Goal: Information Seeking & Learning: Learn about a topic

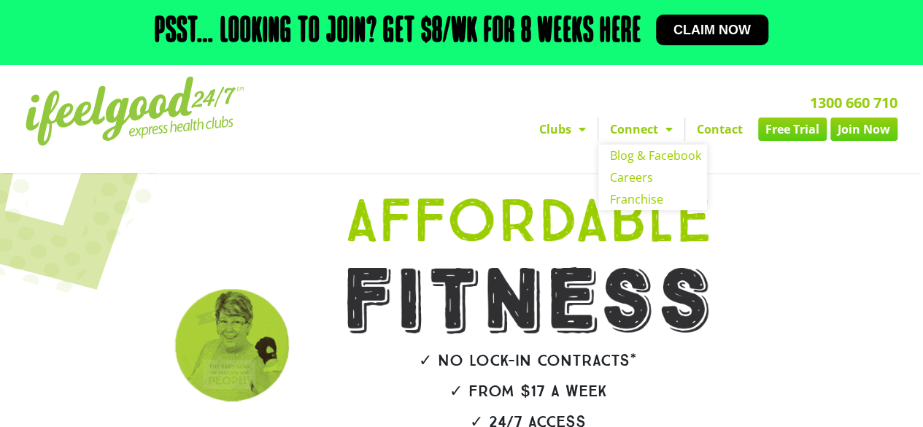
click at [583, 139] on span "Menu" at bounding box center [578, 129] width 15 height 26
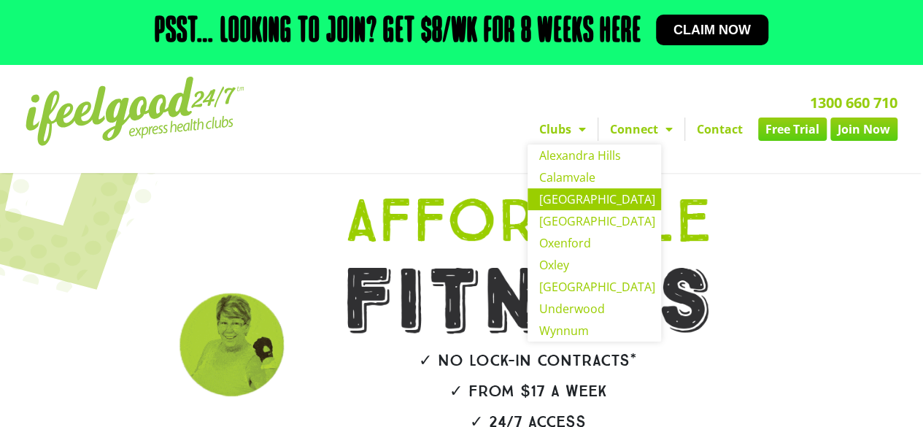
click at [587, 199] on link "[GEOGRAPHIC_DATA]" at bounding box center [595, 199] width 134 height 22
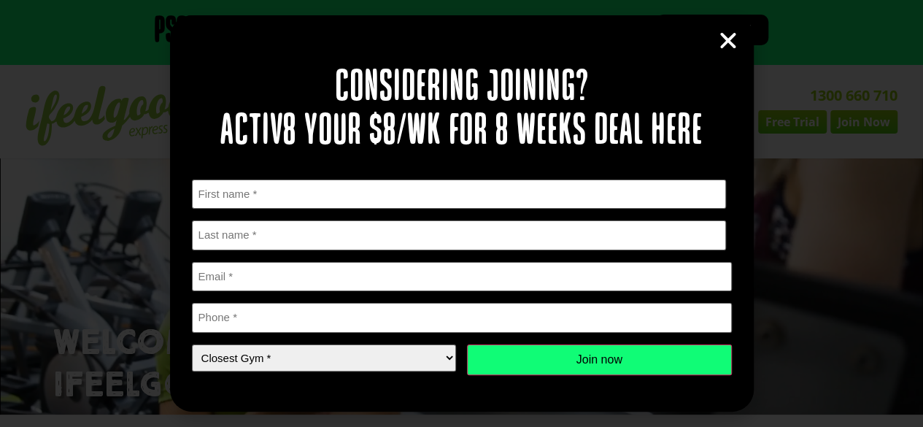
click at [719, 30] on div "Considering joining? Activ8 your $8/wk for 8 weeks deal here " * " indicates re…" at bounding box center [462, 212] width 584 height 395
click at [728, 42] on icon "Close" at bounding box center [728, 41] width 22 height 22
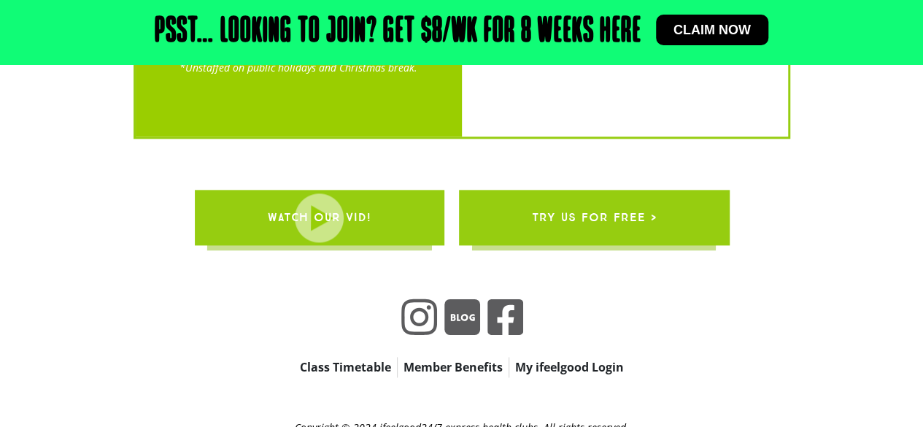
scroll to position [3469, 0]
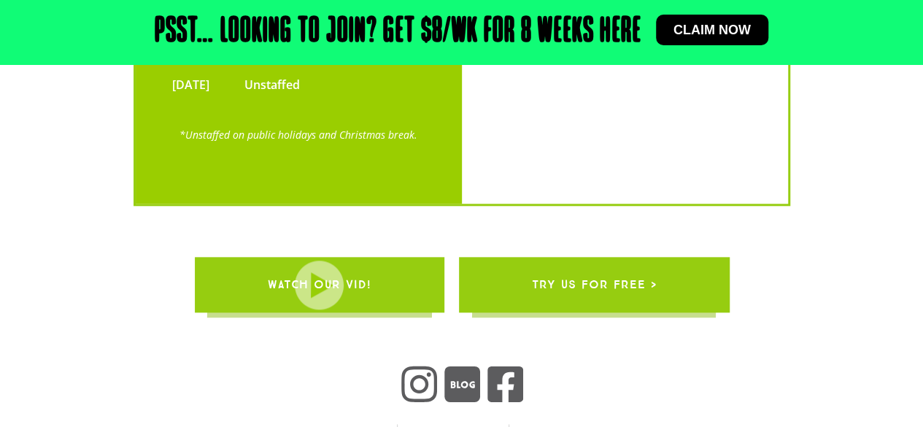
click at [436, 257] on link "WATCH OUR VID!" at bounding box center [319, 284] width 250 height 55
